Goal: Information Seeking & Learning: Learn about a topic

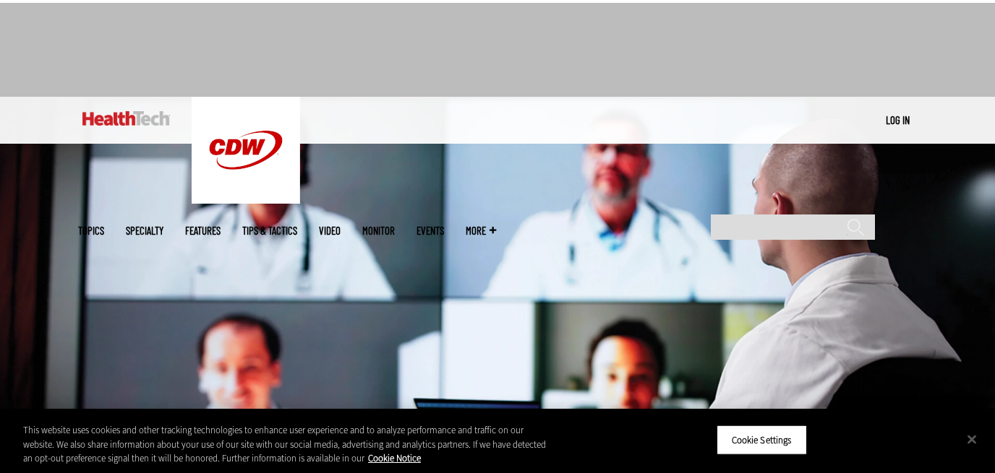
scroll to position [38, 0]
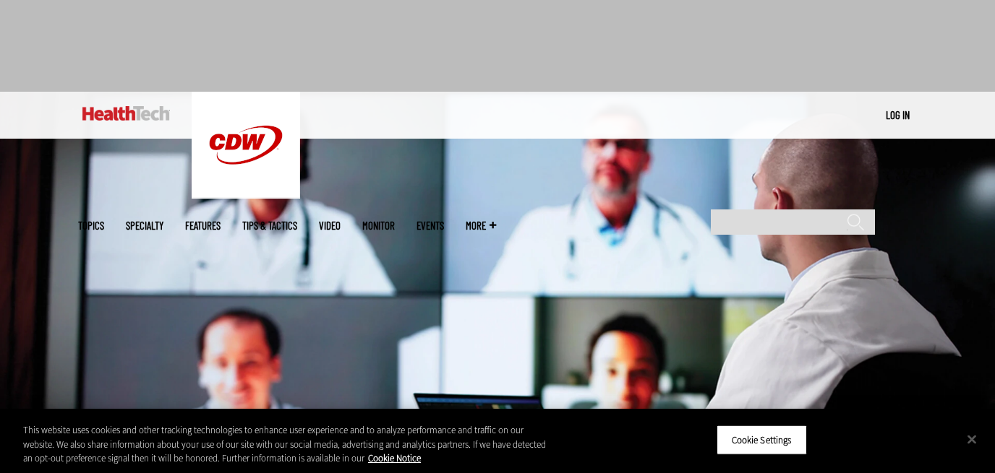
click at [496, 220] on span "More" at bounding box center [481, 225] width 30 height 11
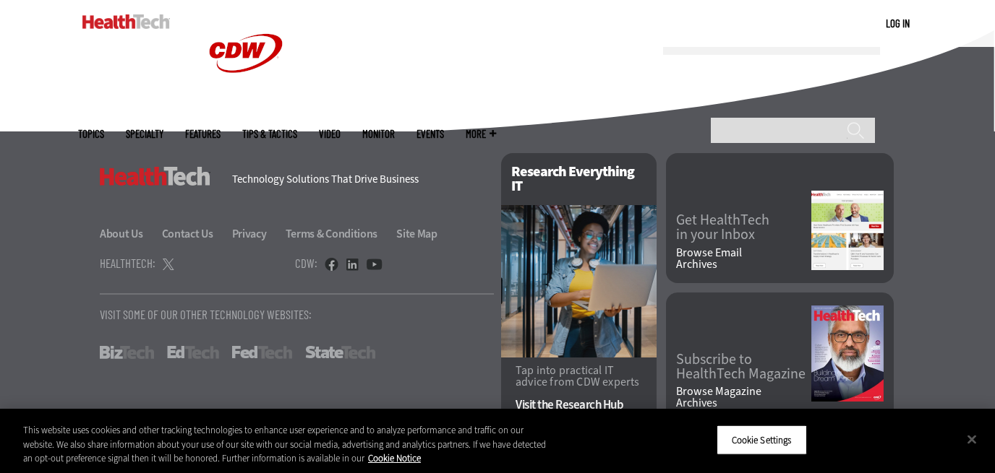
scroll to position [3752, 0]
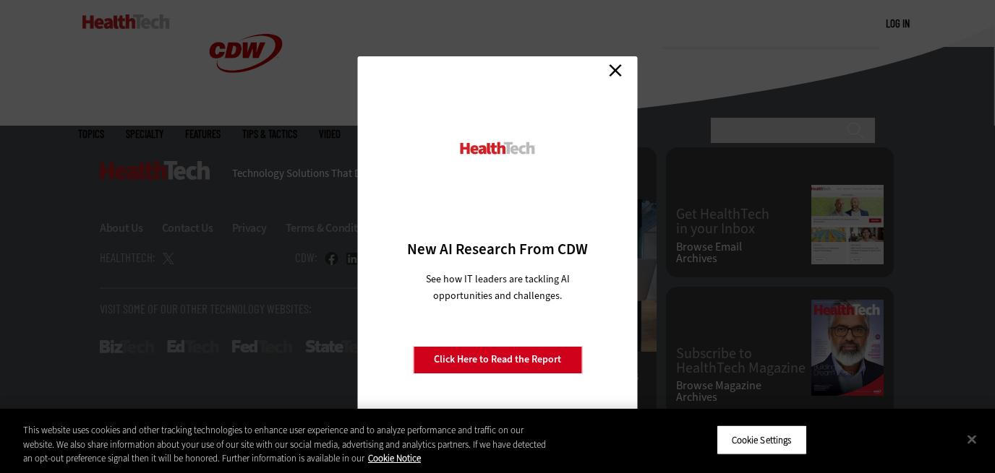
click at [615, 73] on link "Close" at bounding box center [615, 71] width 22 height 22
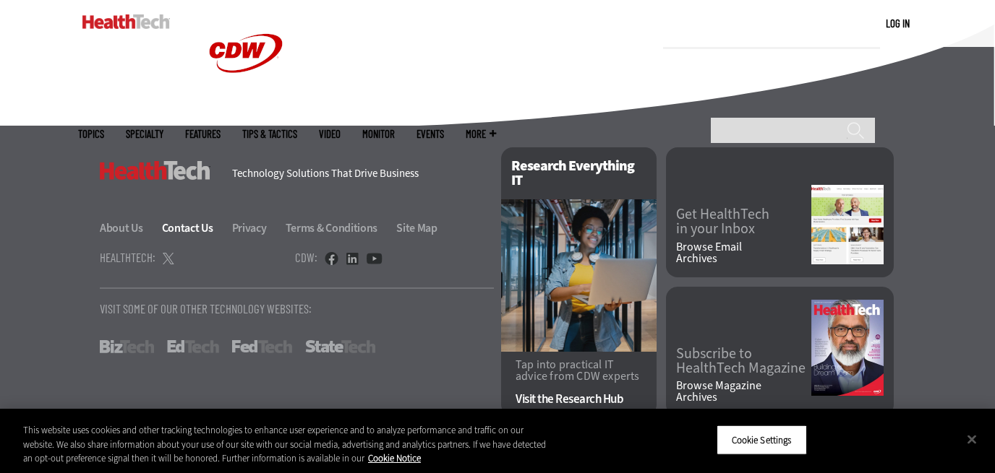
click at [181, 228] on link "Contact Us" at bounding box center [196, 227] width 68 height 15
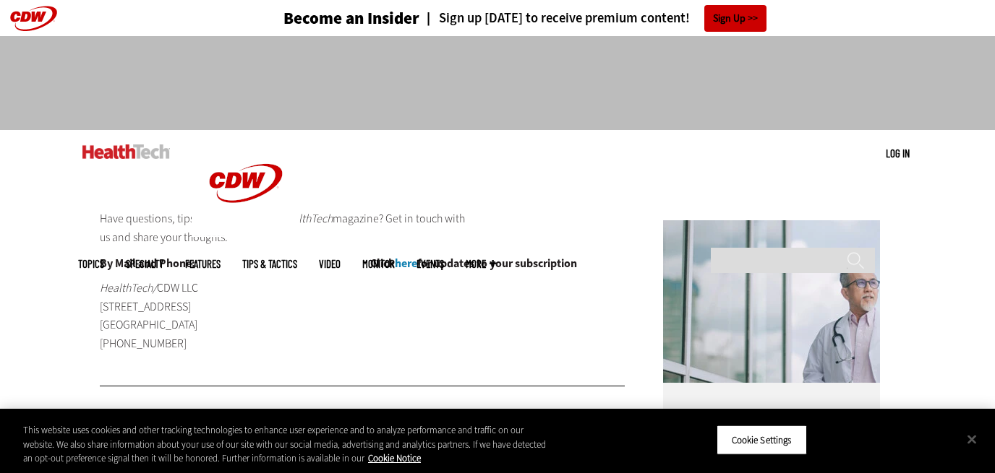
click at [220, 259] on link "Features" at bounding box center [202, 264] width 35 height 11
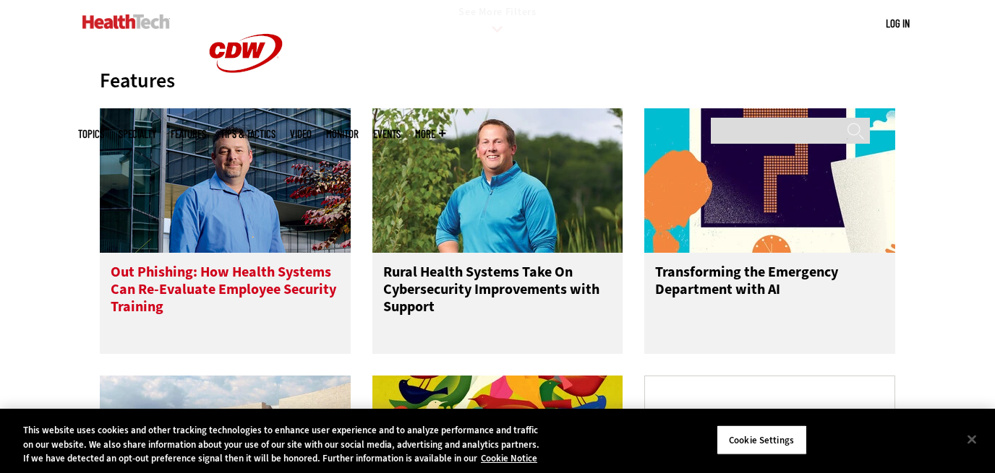
scroll to position [694, 0]
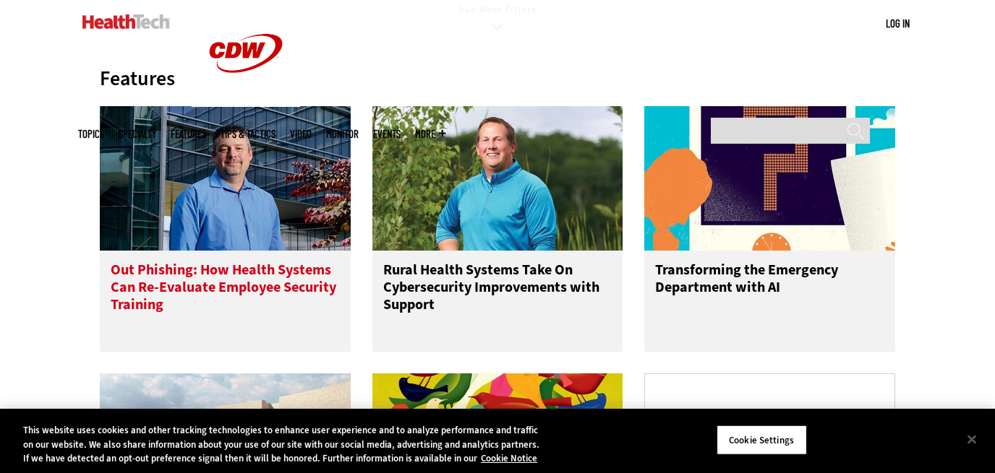
click at [306, 303] on h3 "Out Phishing: How Health Systems Can Re-Evaluate Employee Security Training" at bounding box center [225, 291] width 229 height 58
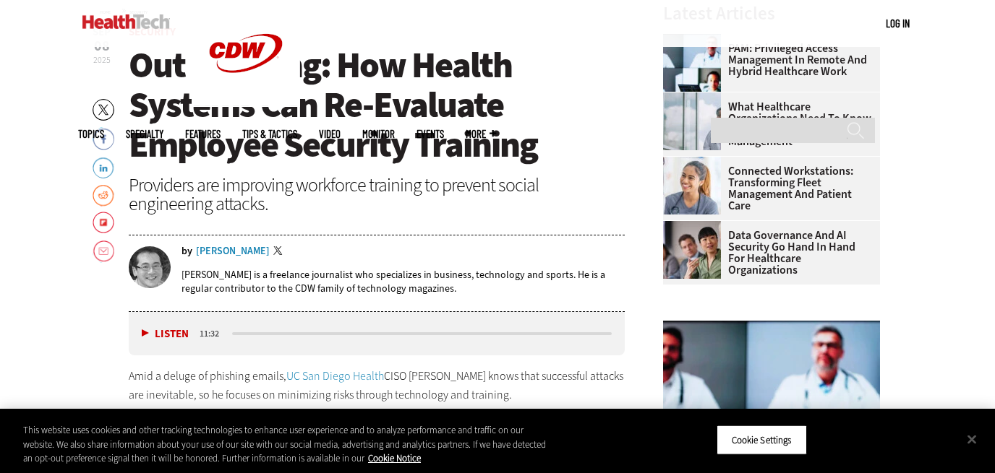
scroll to position [546, 0]
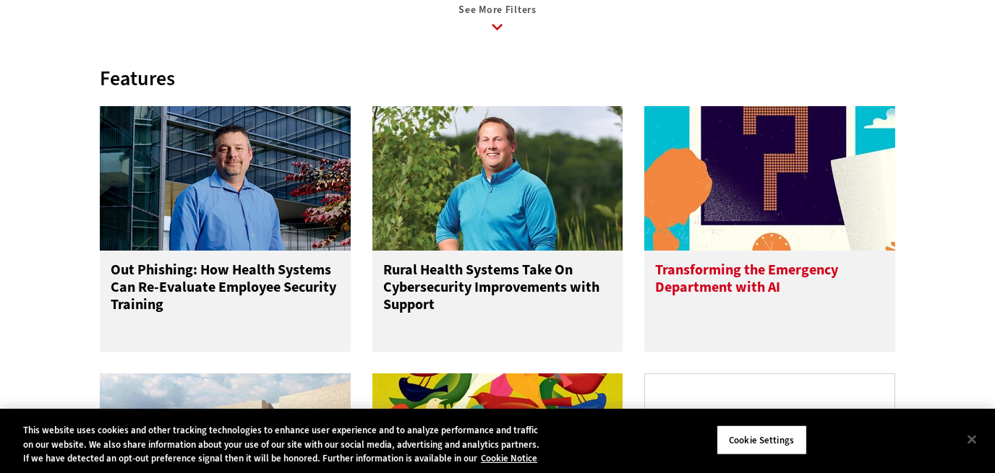
click at [768, 301] on h3 "Transforming the Emergency Department with AI" at bounding box center [769, 291] width 229 height 58
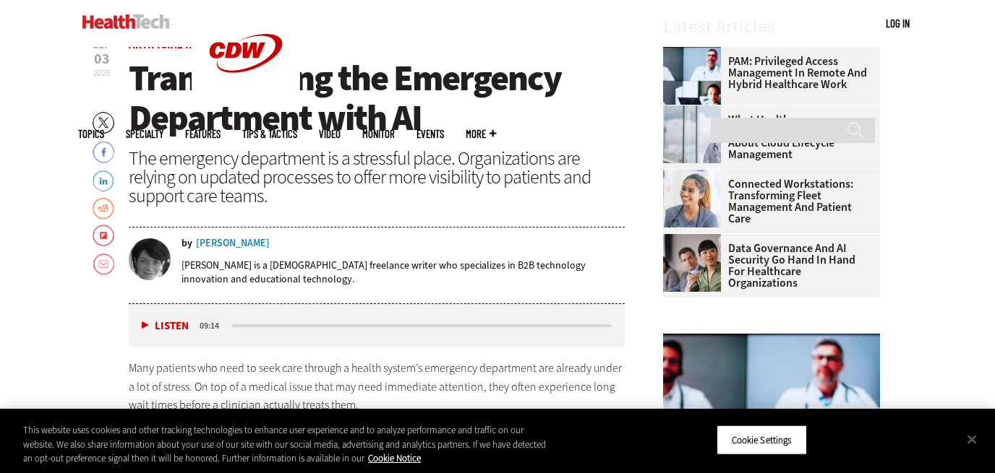
scroll to position [493, 0]
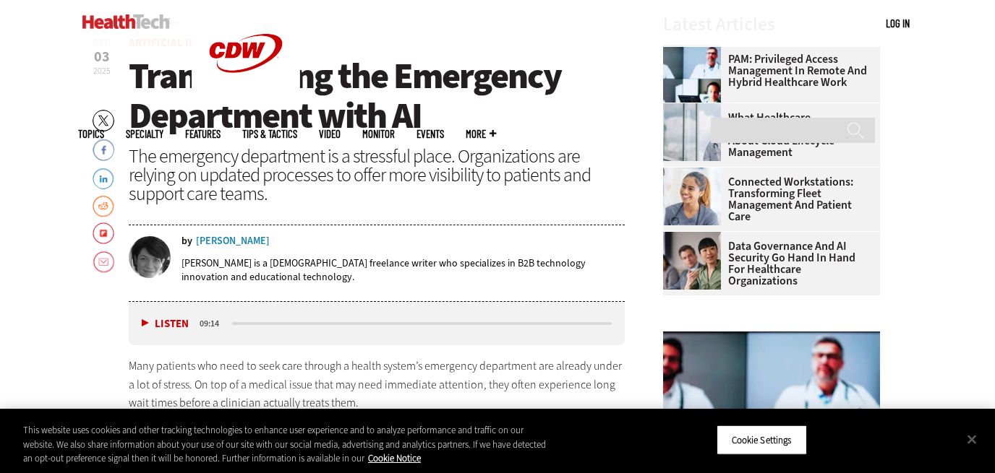
drag, startPoint x: 255, startPoint y: 239, endPoint x: 302, endPoint y: 244, distance: 47.2
click at [303, 244] on div "by Erika Gimbel" at bounding box center [402, 241] width 443 height 10
click at [236, 241] on div "Erika Gimbel" at bounding box center [233, 241] width 74 height 10
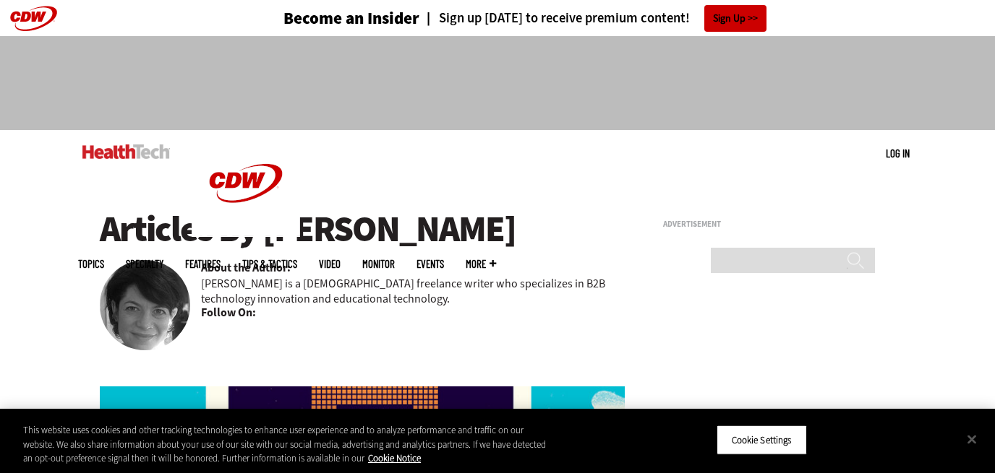
drag, startPoint x: 479, startPoint y: 236, endPoint x: 270, endPoint y: 231, distance: 209.0
click at [270, 231] on h1 "Articles By Erika Gimbel" at bounding box center [362, 230] width 525 height 40
copy h1 "Erika Gimbel"
